Goal: Navigation & Orientation: Go to known website

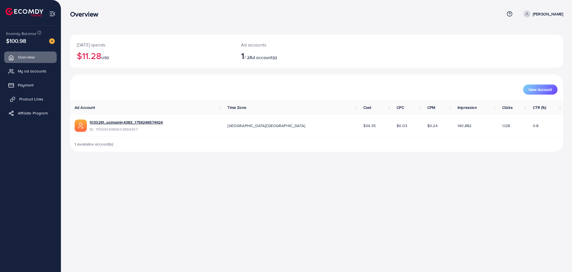
click at [34, 96] on span "Product Links" at bounding box center [31, 99] width 24 height 6
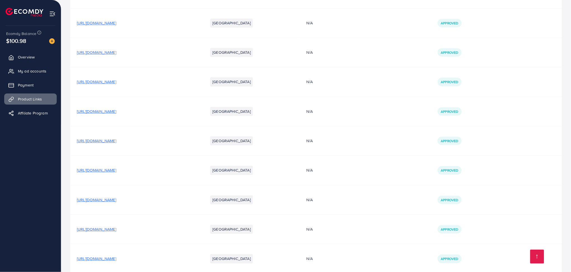
scroll to position [443, 0]
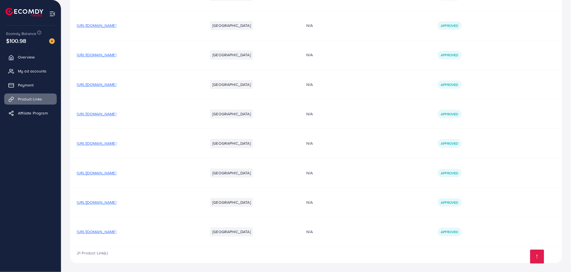
click at [116, 232] on span "[URL][DOMAIN_NAME]" at bounding box center [96, 232] width 39 height 6
